Goal: Check status: Check status

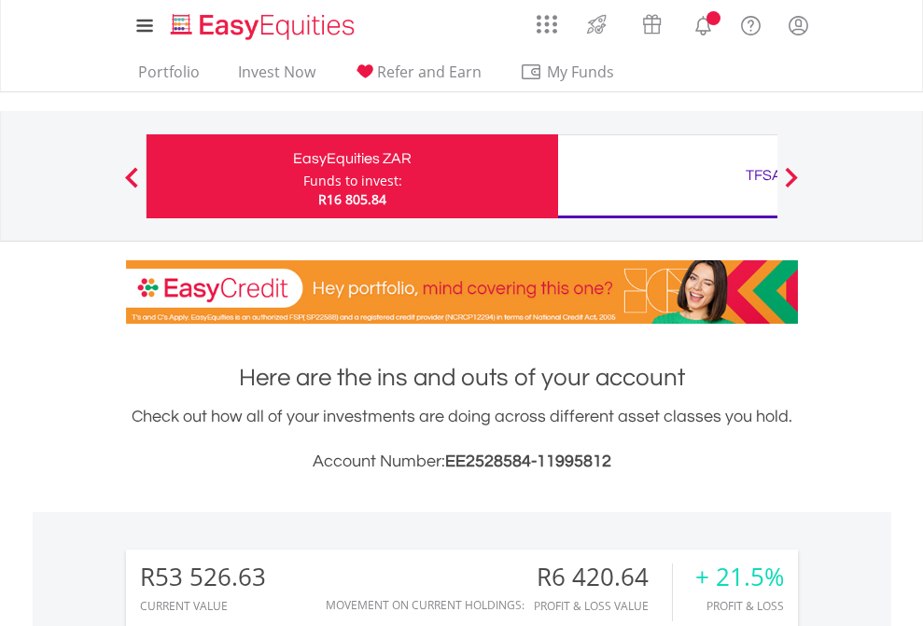
scroll to position [179, 293]
click at [303, 176] on div "Funds to invest:" at bounding box center [352, 181] width 99 height 19
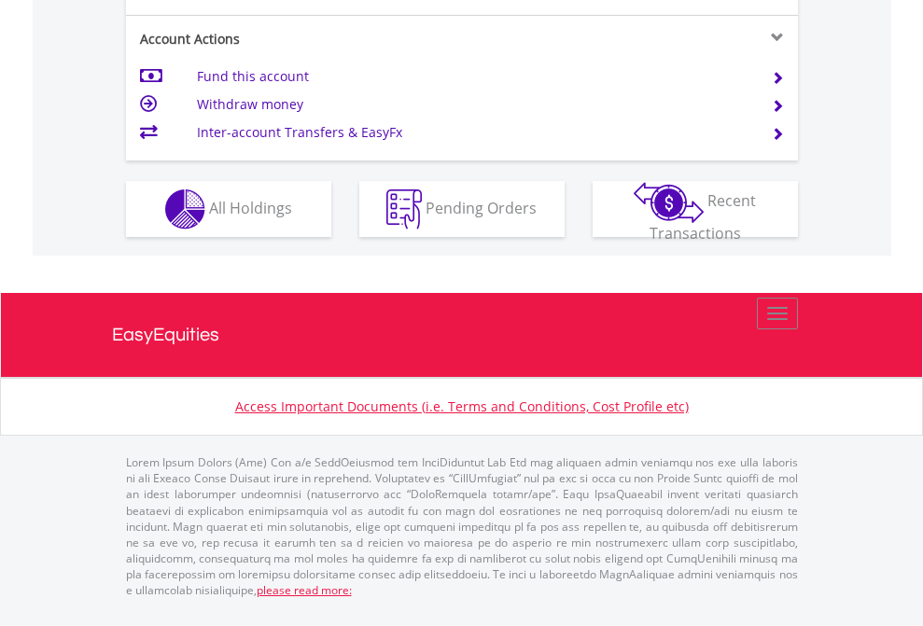
scroll to position [1826, 0]
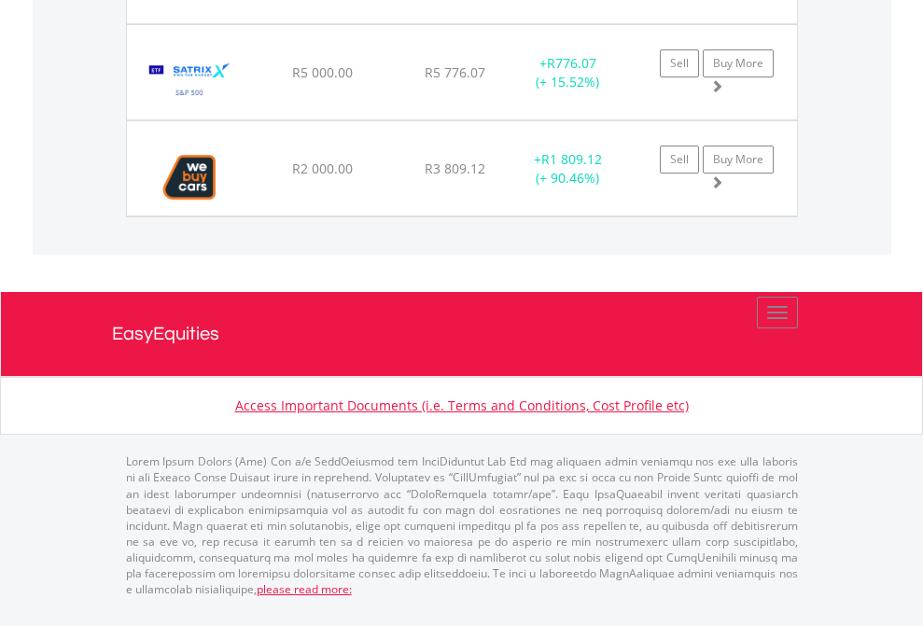
scroll to position [179, 293]
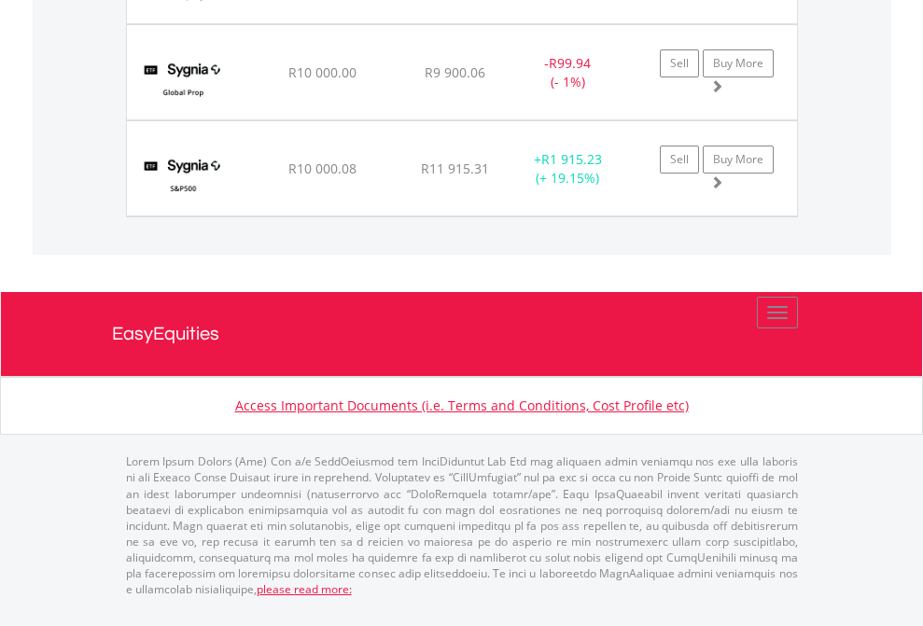
scroll to position [179, 293]
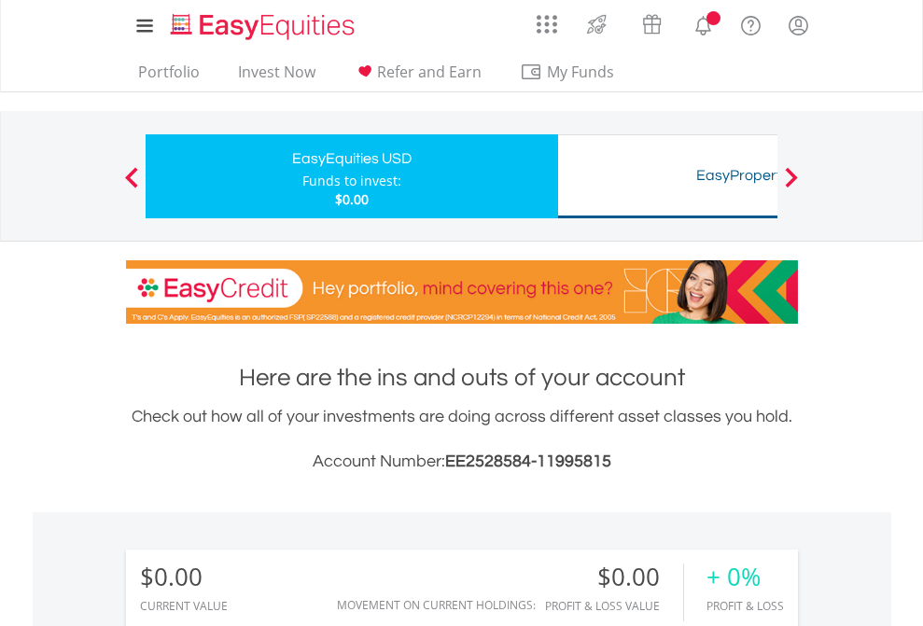
scroll to position [179, 293]
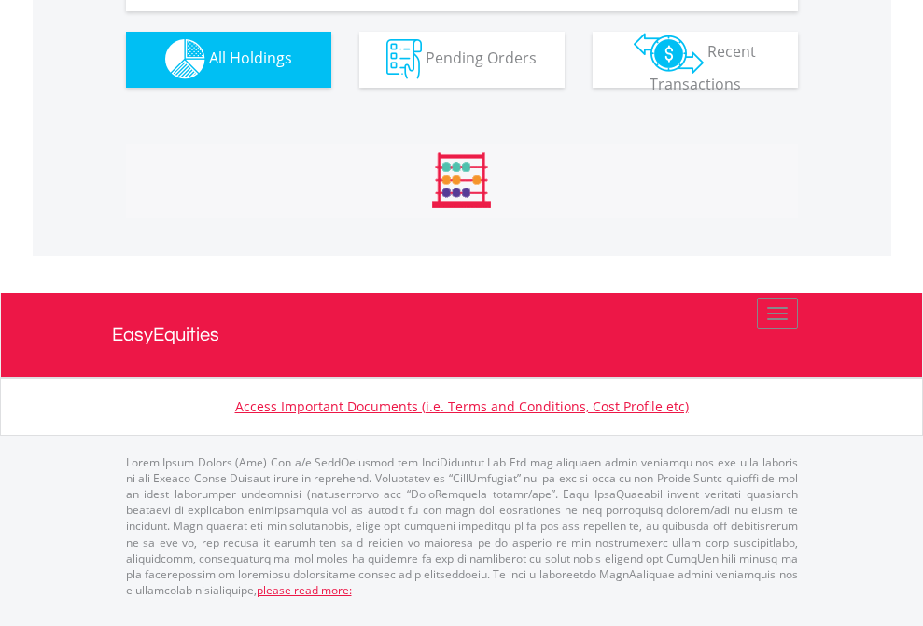
scroll to position [1847, 0]
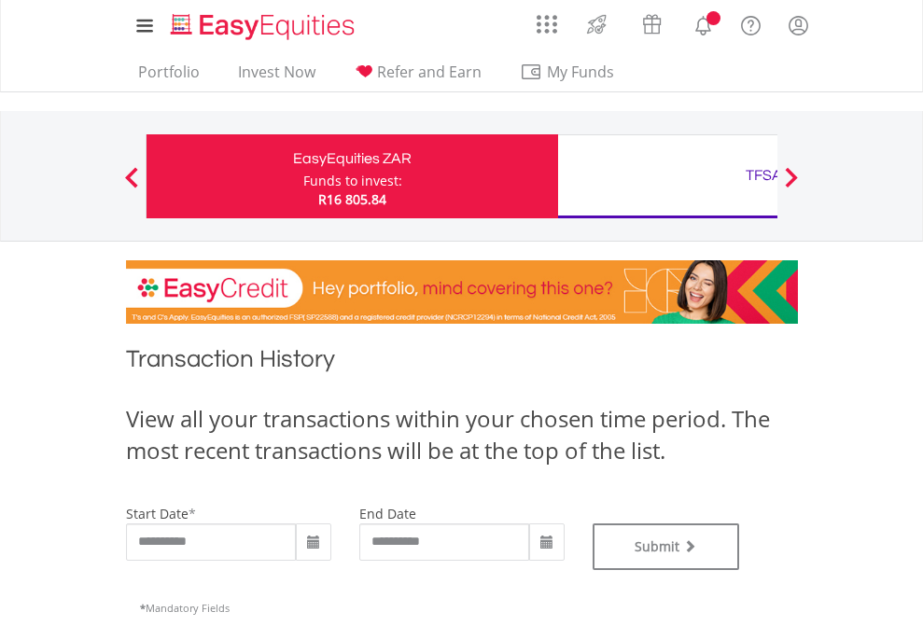
type input "**********"
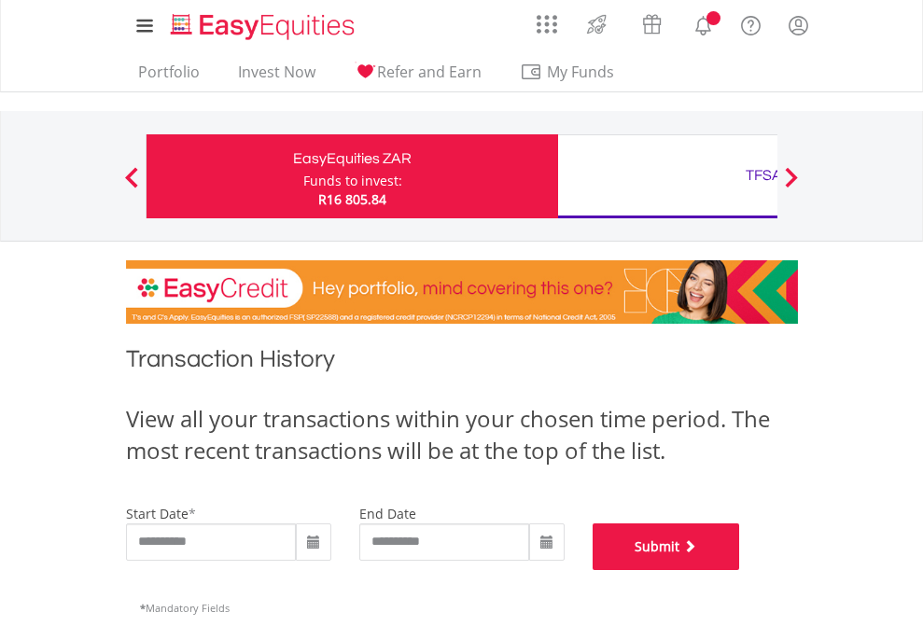
click at [740, 570] on button "Submit" at bounding box center [665, 546] width 147 height 47
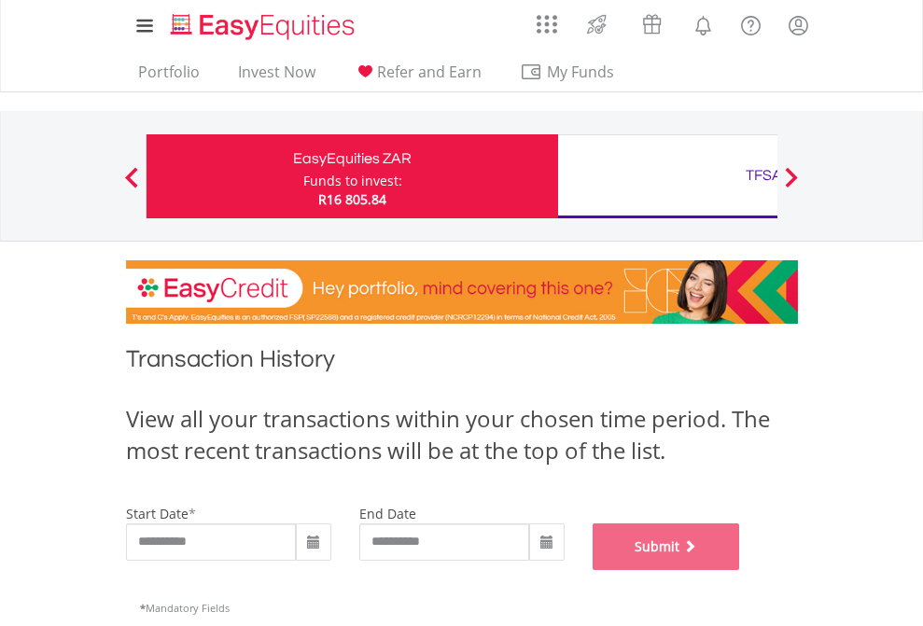
scroll to position [757, 0]
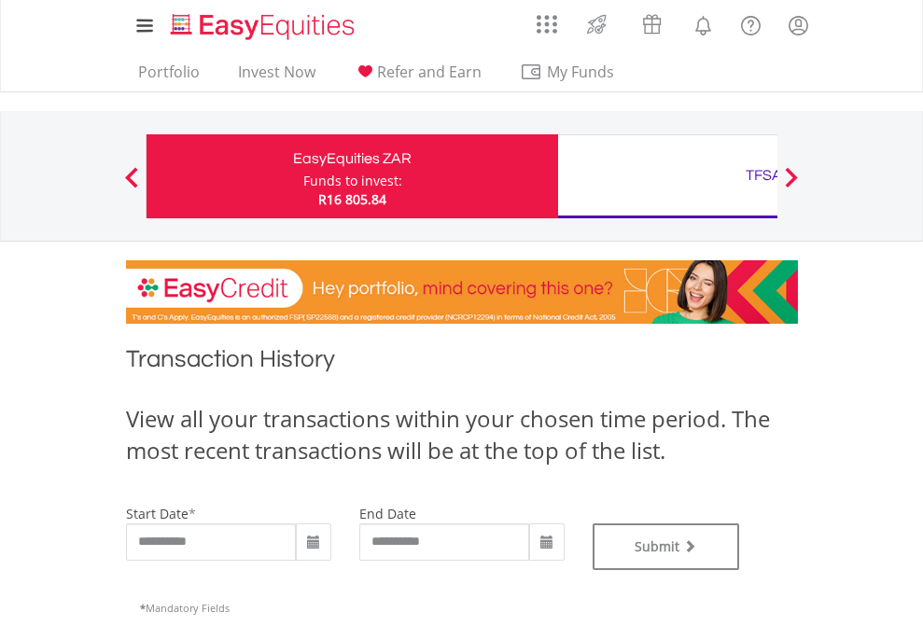
click at [667, 176] on div "TFSA" at bounding box center [763, 175] width 389 height 26
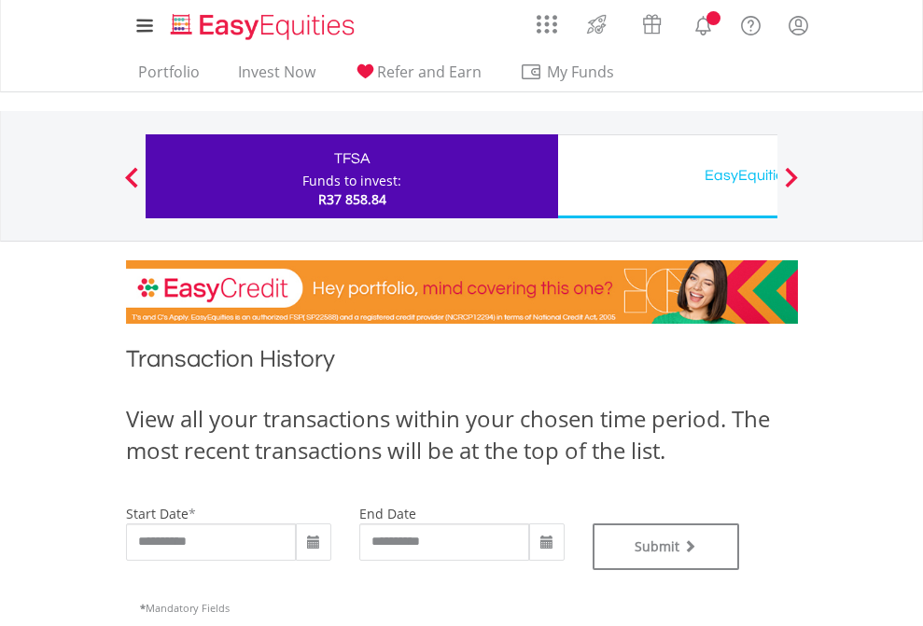
type input "**********"
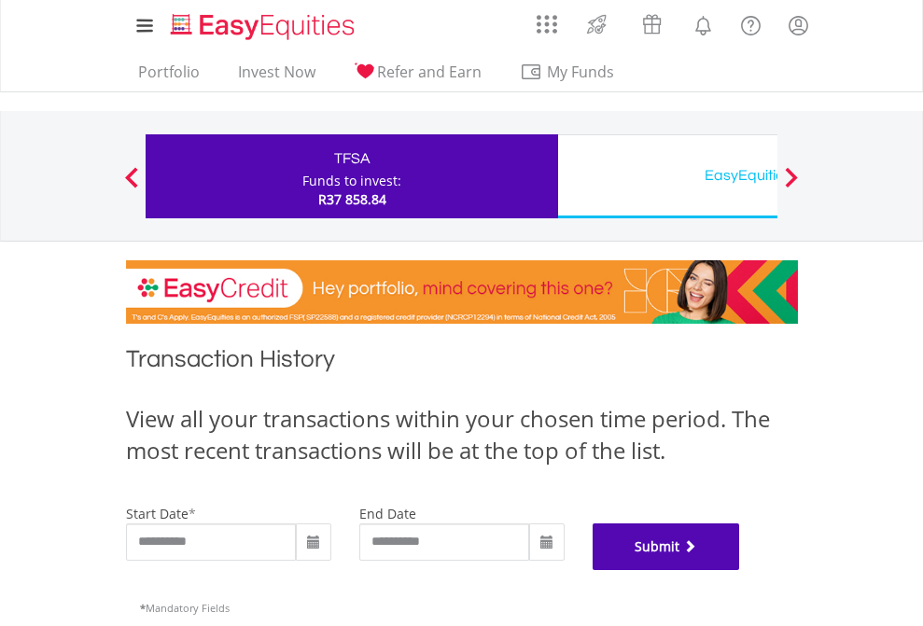
click at [740, 570] on button "Submit" at bounding box center [665, 546] width 147 height 47
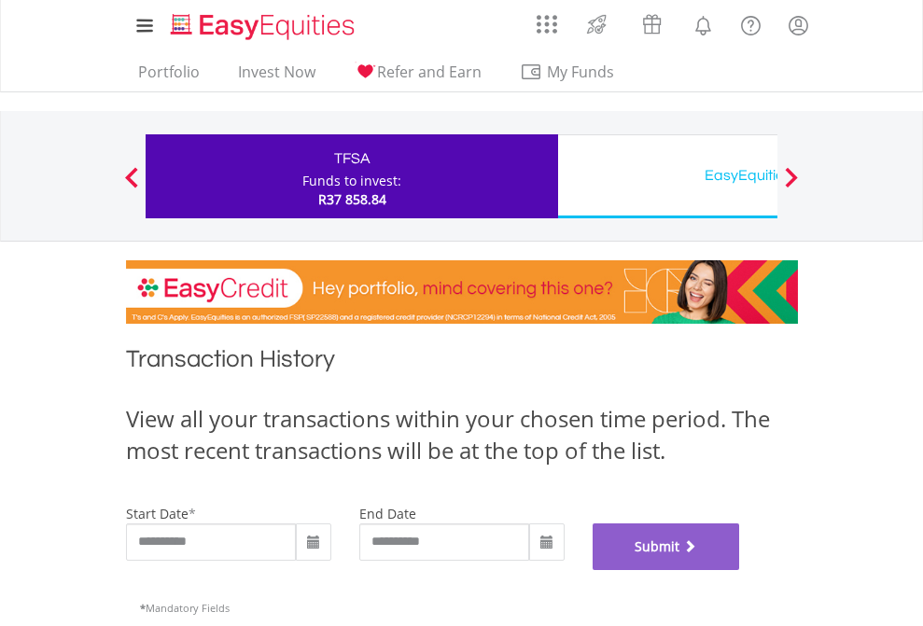
scroll to position [757, 0]
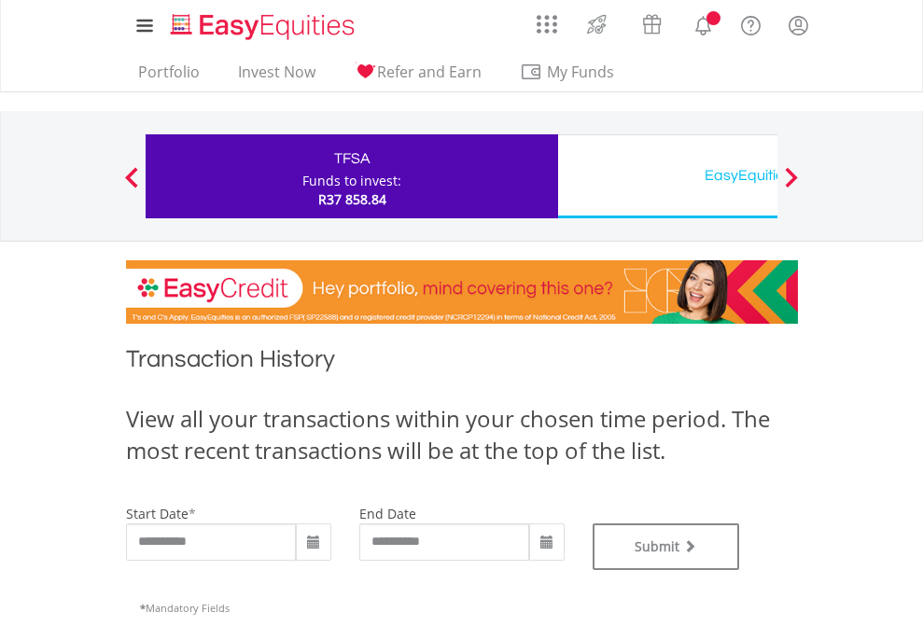
click at [667, 176] on div "EasyEquities USD" at bounding box center [763, 175] width 389 height 26
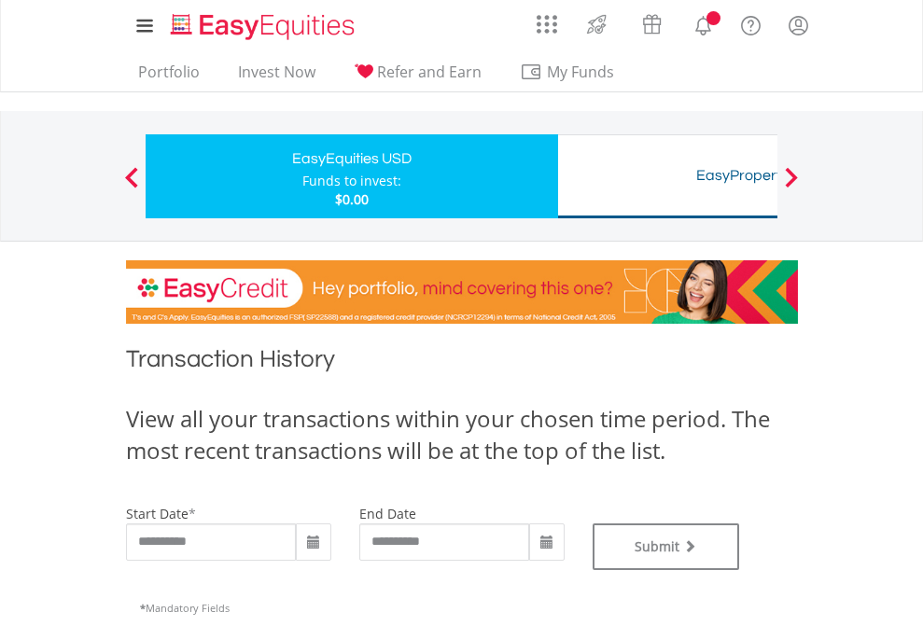
type input "**********"
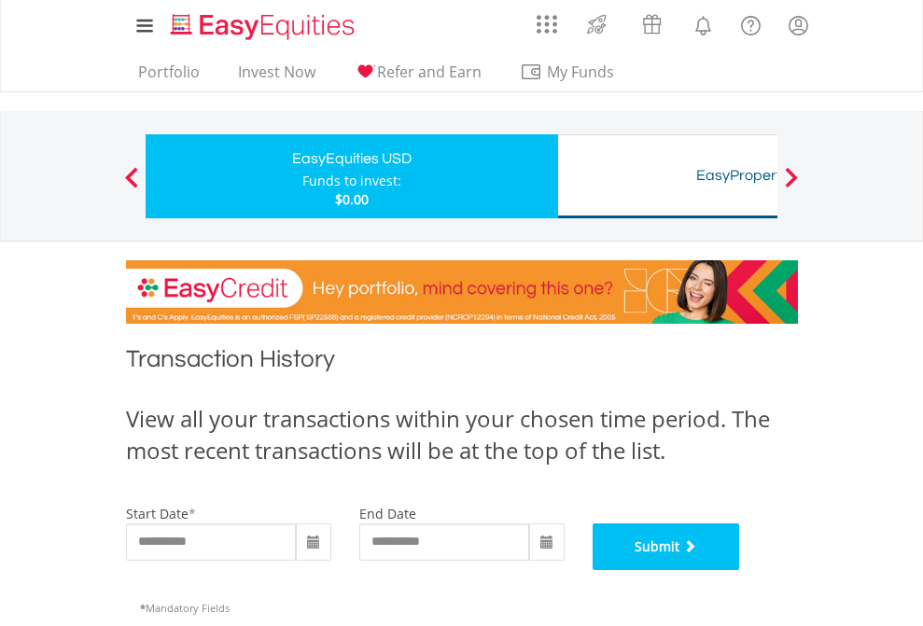
click at [740, 570] on button "Submit" at bounding box center [665, 546] width 147 height 47
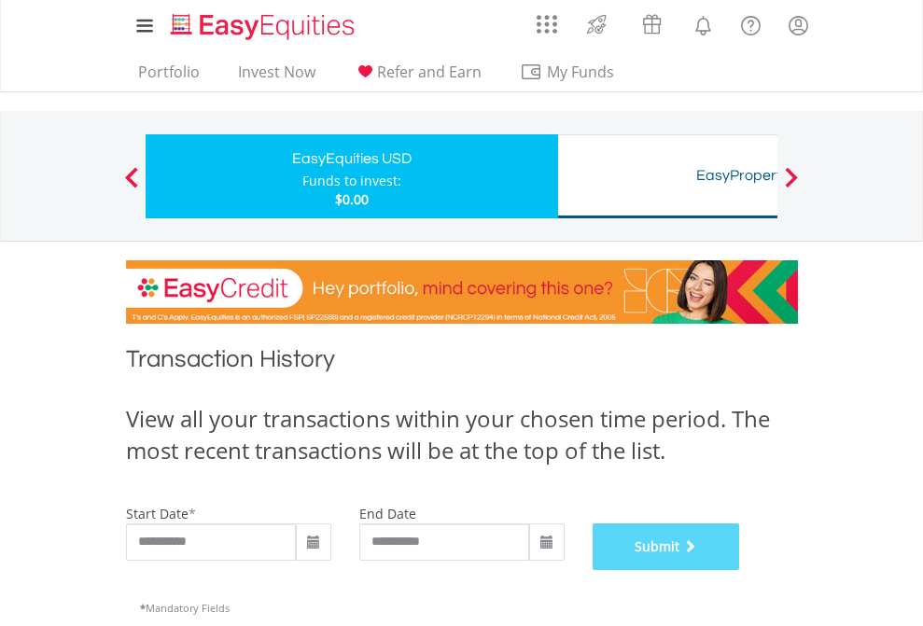
scroll to position [757, 0]
